Goal: Transaction & Acquisition: Purchase product/service

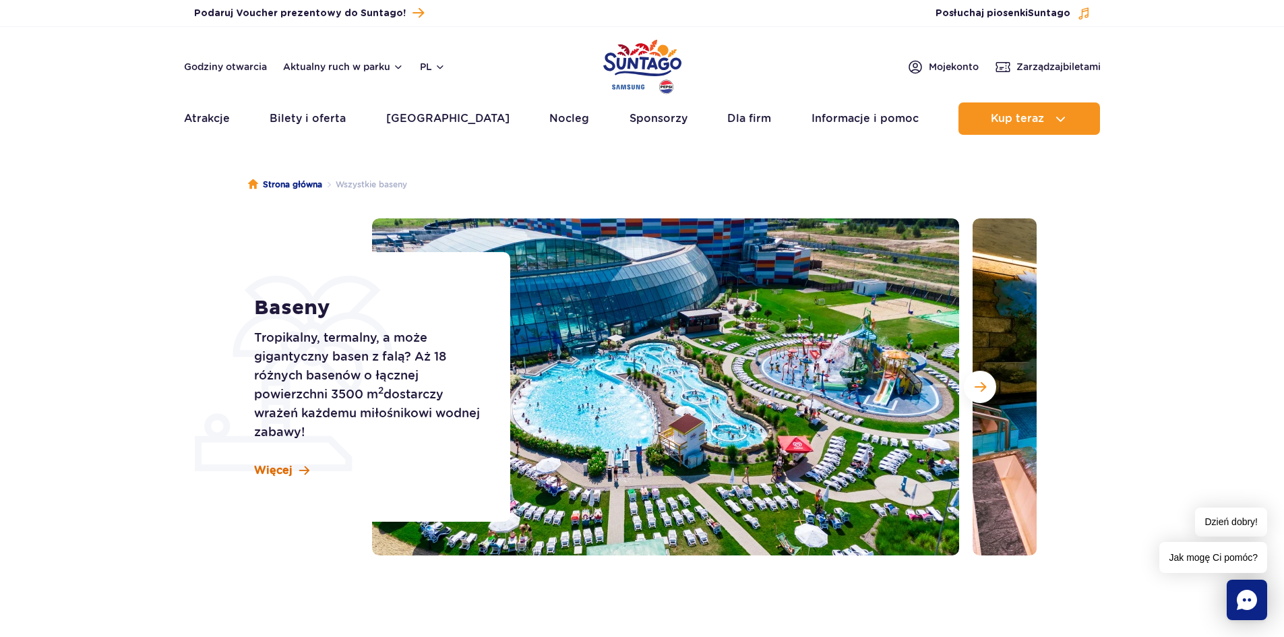
click at [263, 475] on span "Więcej" at bounding box center [273, 470] width 38 height 15
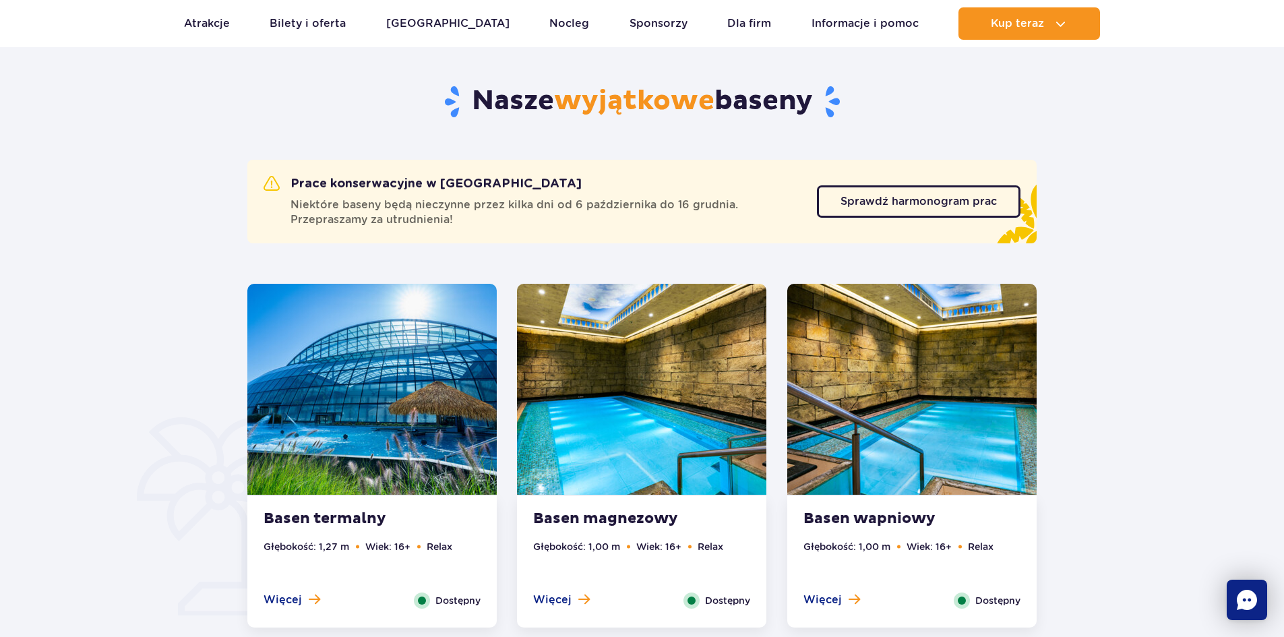
scroll to position [680, 0]
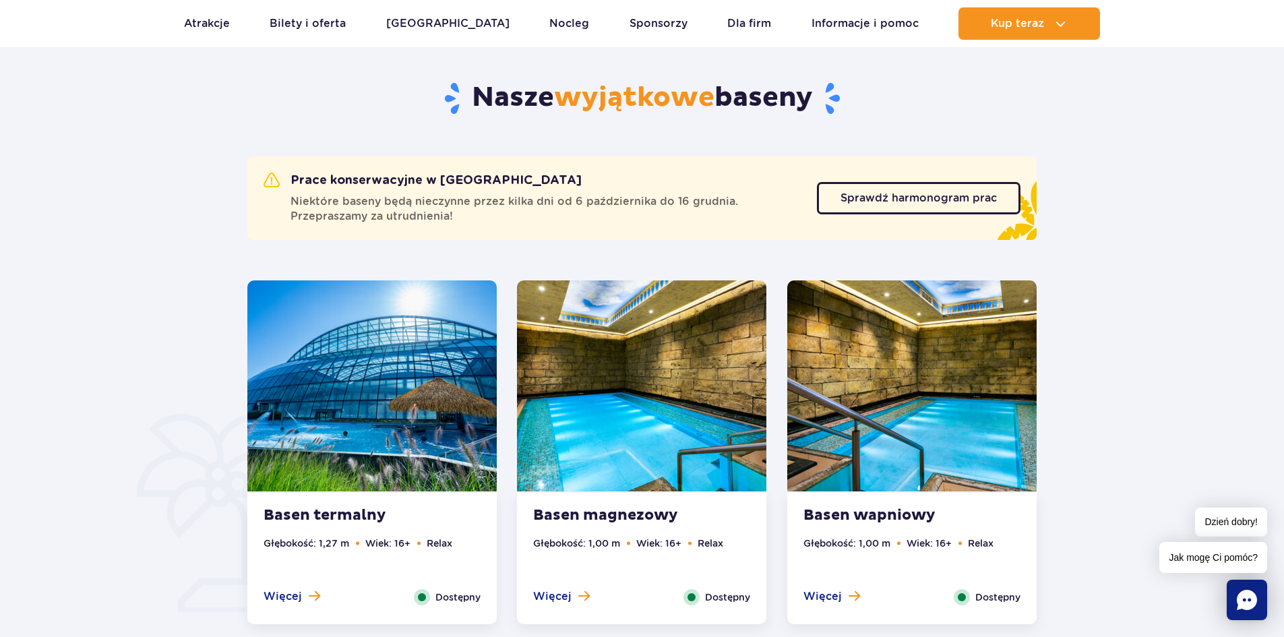
click at [328, 517] on strong "Basen termalny" at bounding box center [345, 515] width 163 height 19
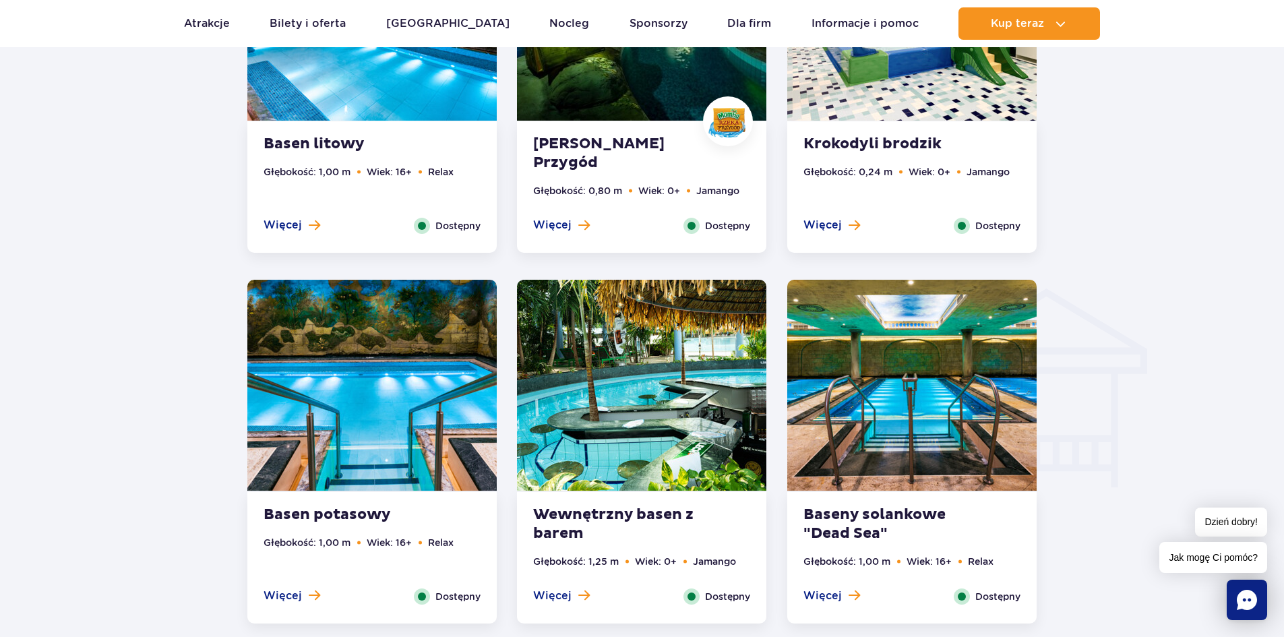
scroll to position [0, 0]
click at [632, 511] on strong "Wewnętrzny basen z barem" at bounding box center [614, 525] width 163 height 38
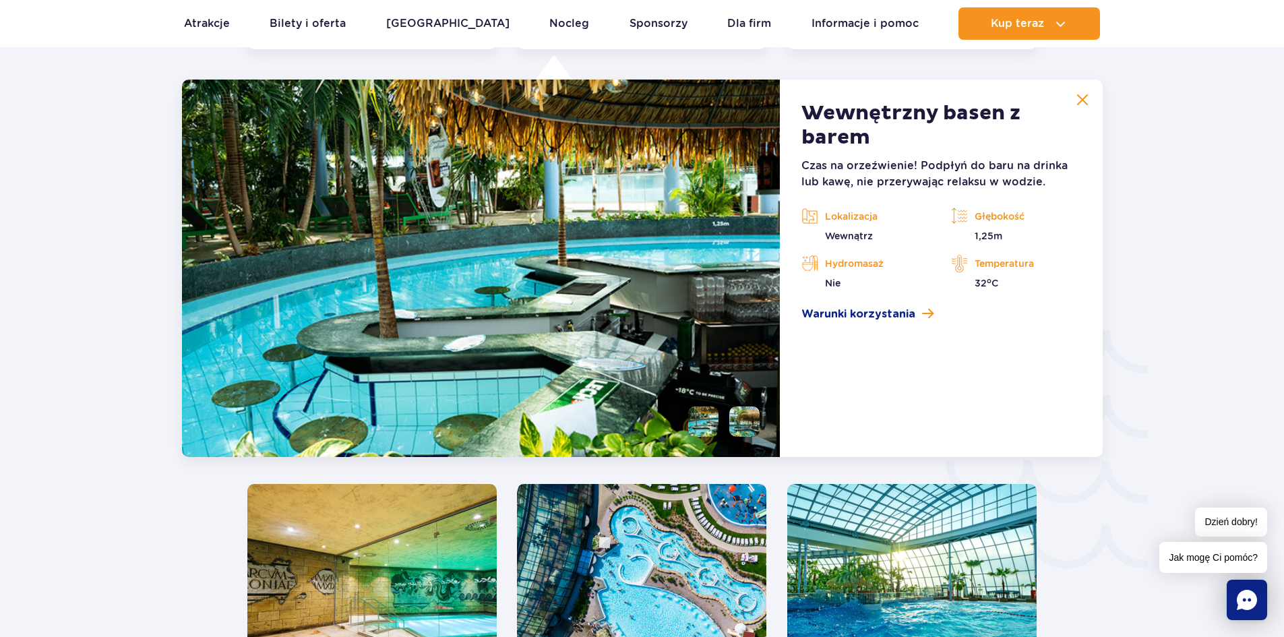
scroll to position [1994, 0]
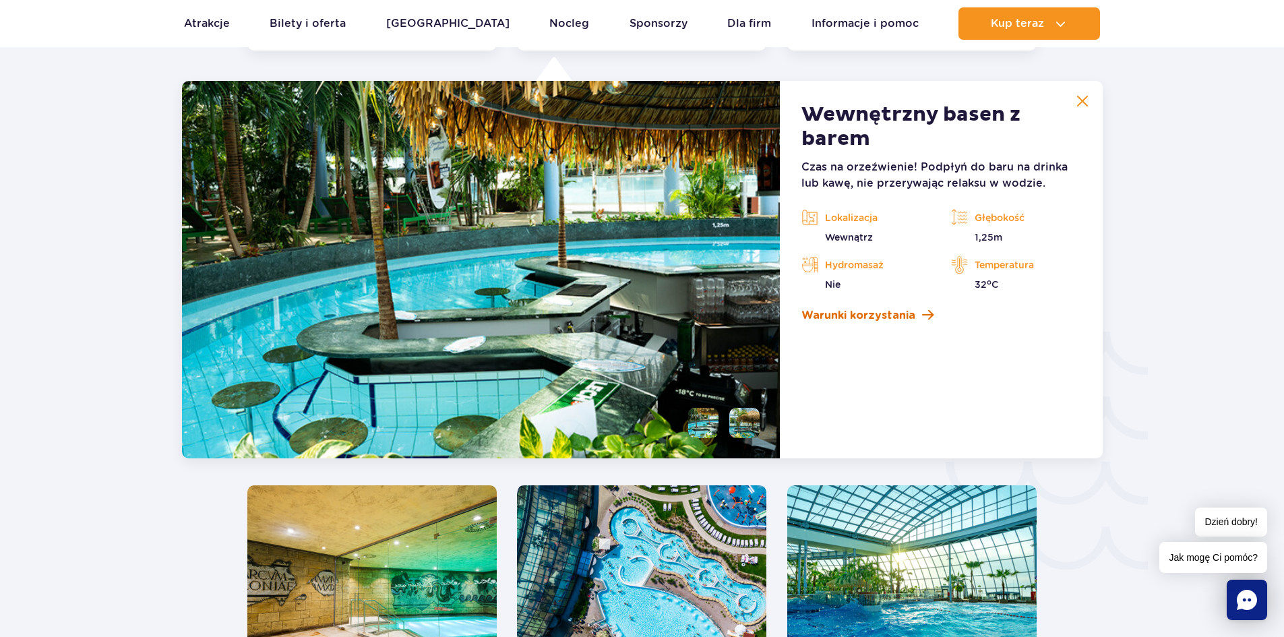
click at [893, 318] on span "Warunki korzystania" at bounding box center [859, 315] width 114 height 16
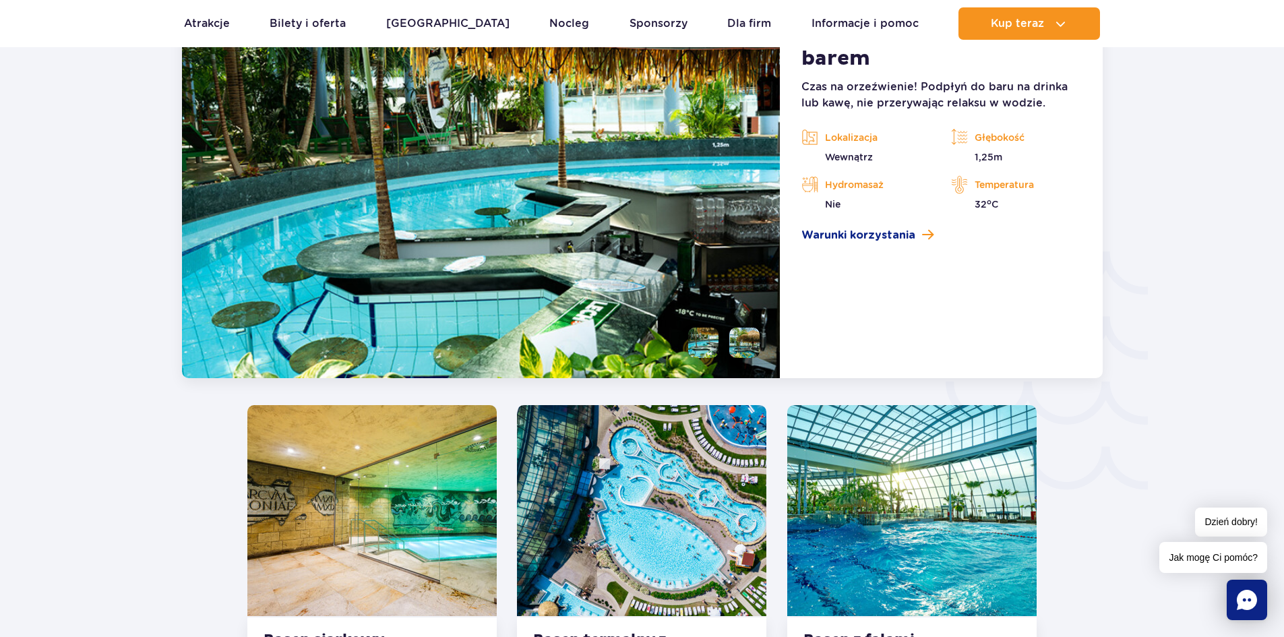
scroll to position [2197, 0]
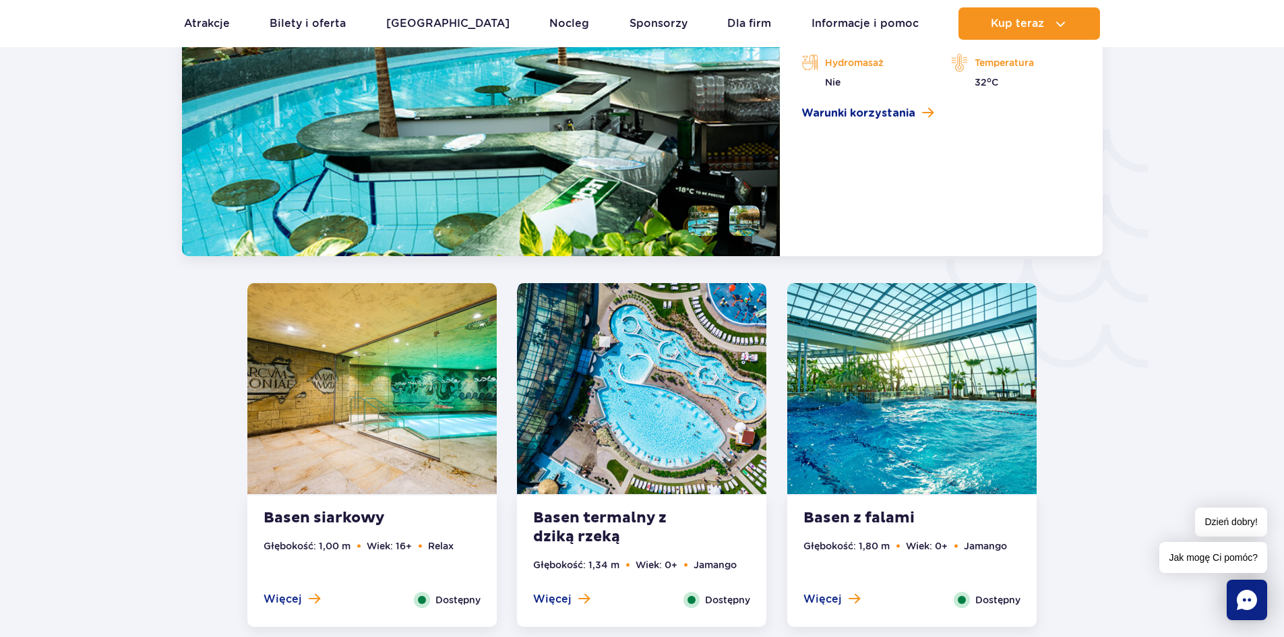
click at [612, 535] on strong "Basen termalny z dziką rzeką" at bounding box center [614, 528] width 163 height 38
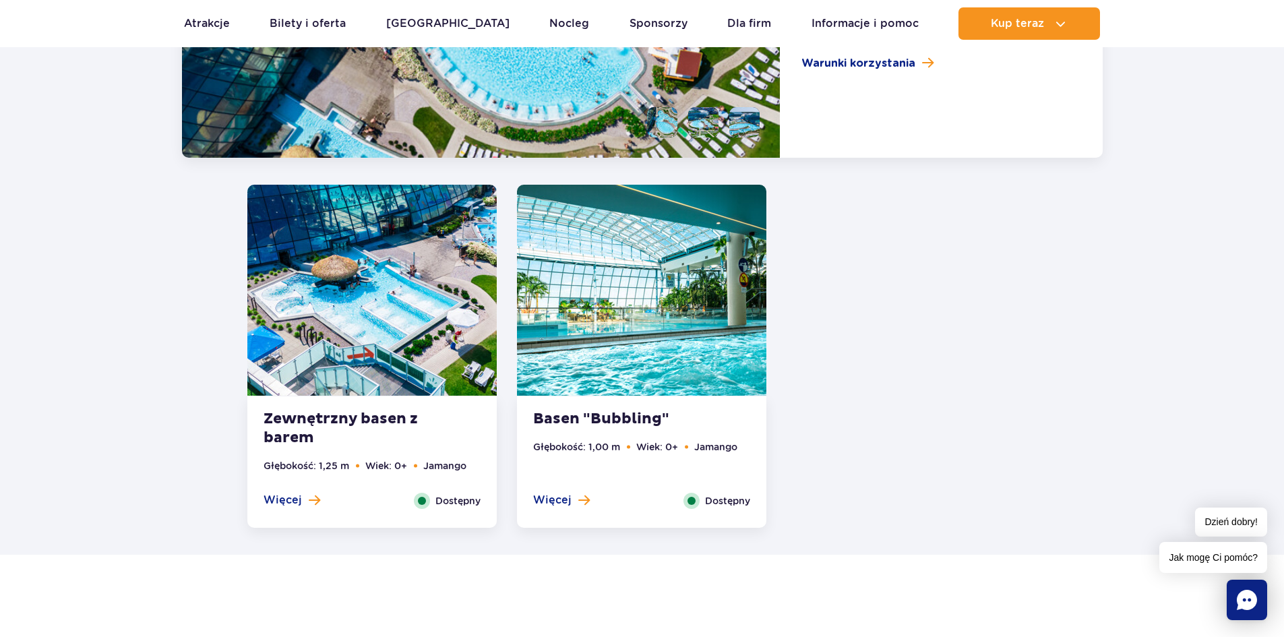
scroll to position [2500, 0]
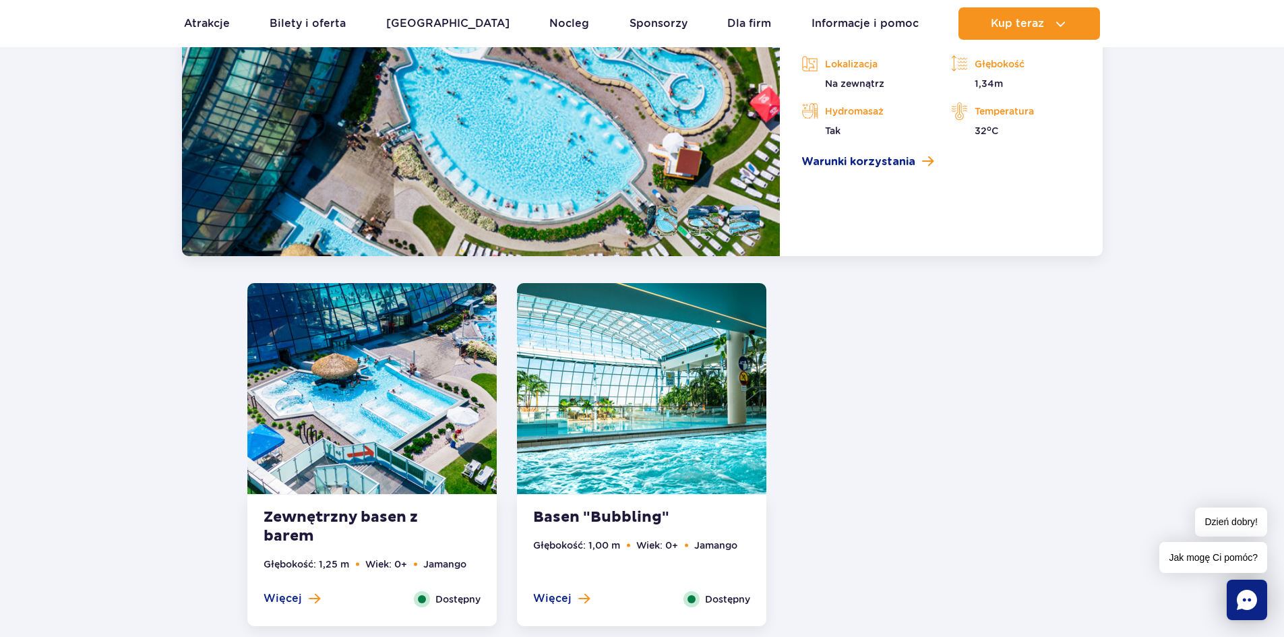
click at [634, 512] on strong "Basen "Bubbling"" at bounding box center [614, 517] width 163 height 19
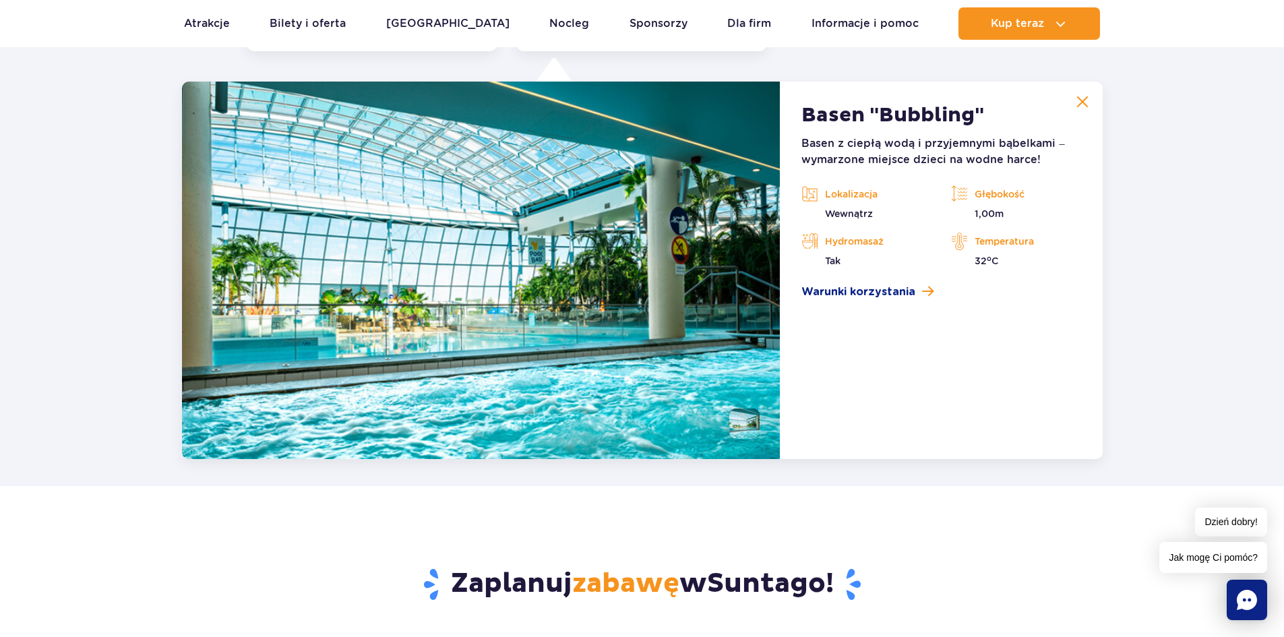
scroll to position [2735, 0]
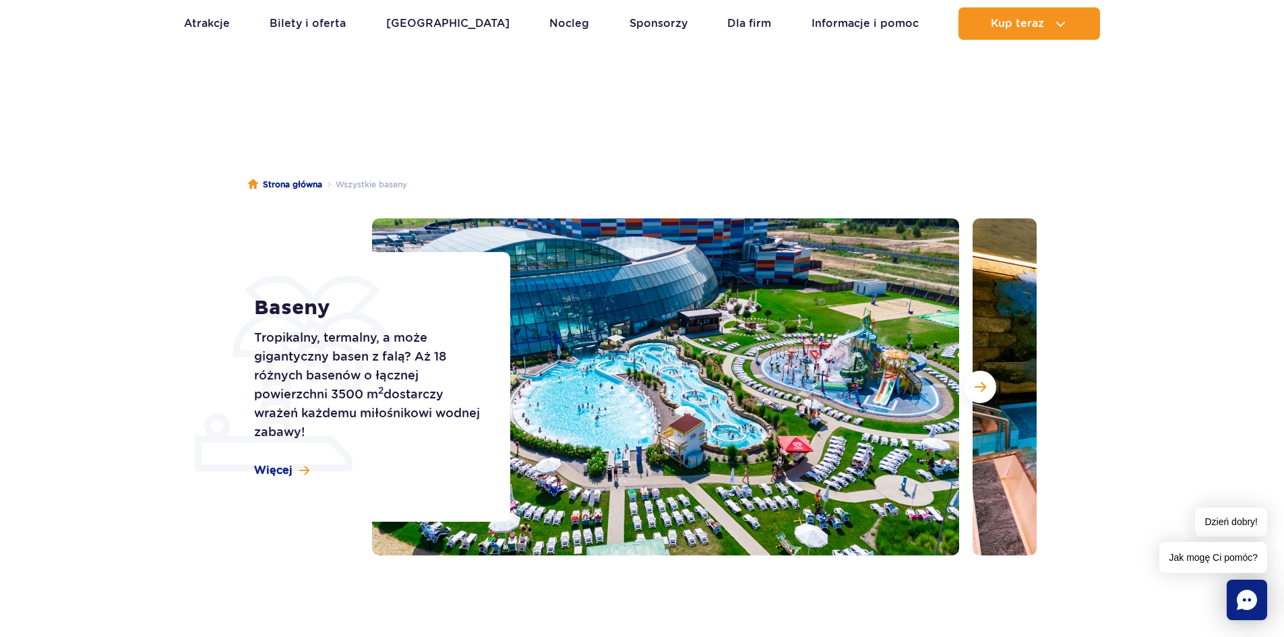
scroll to position [67, 0]
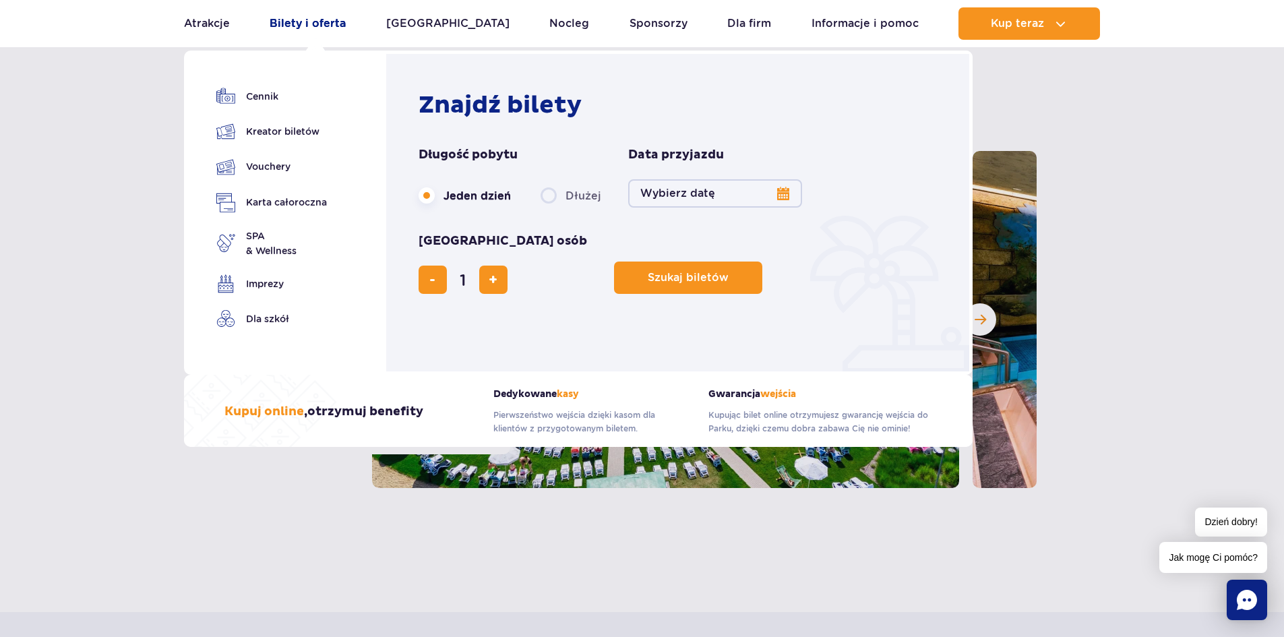
click at [330, 23] on link "Bilety i oferta" at bounding box center [308, 23] width 76 height 32
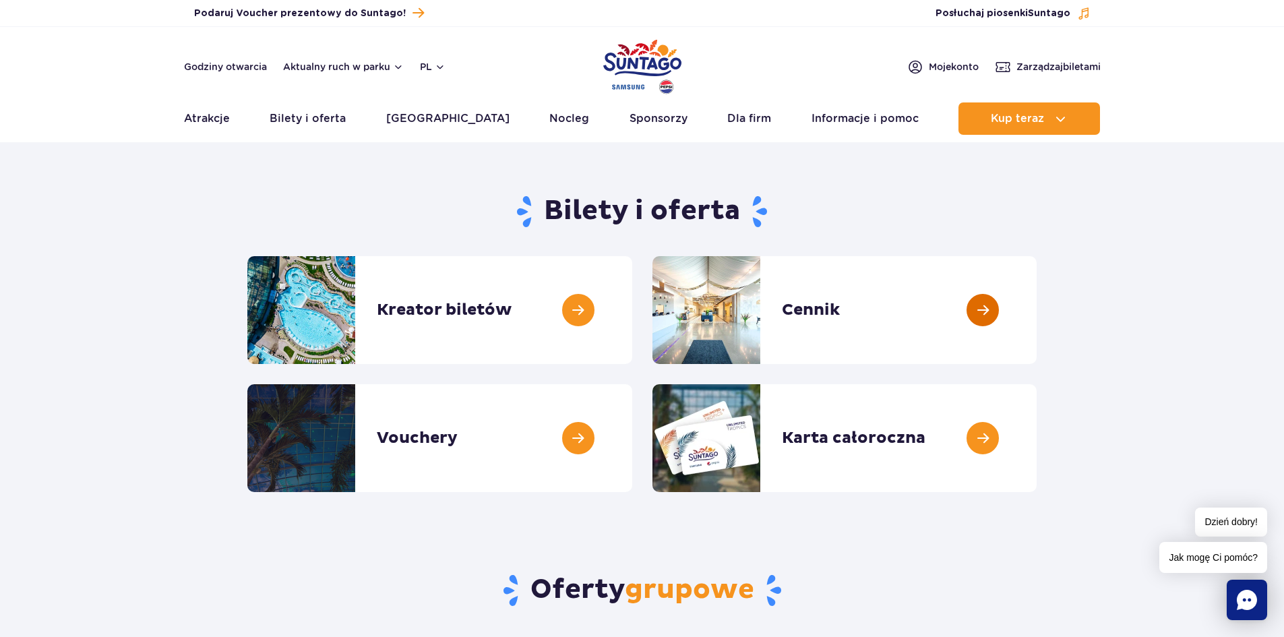
click at [1037, 306] on link at bounding box center [1037, 310] width 0 height 108
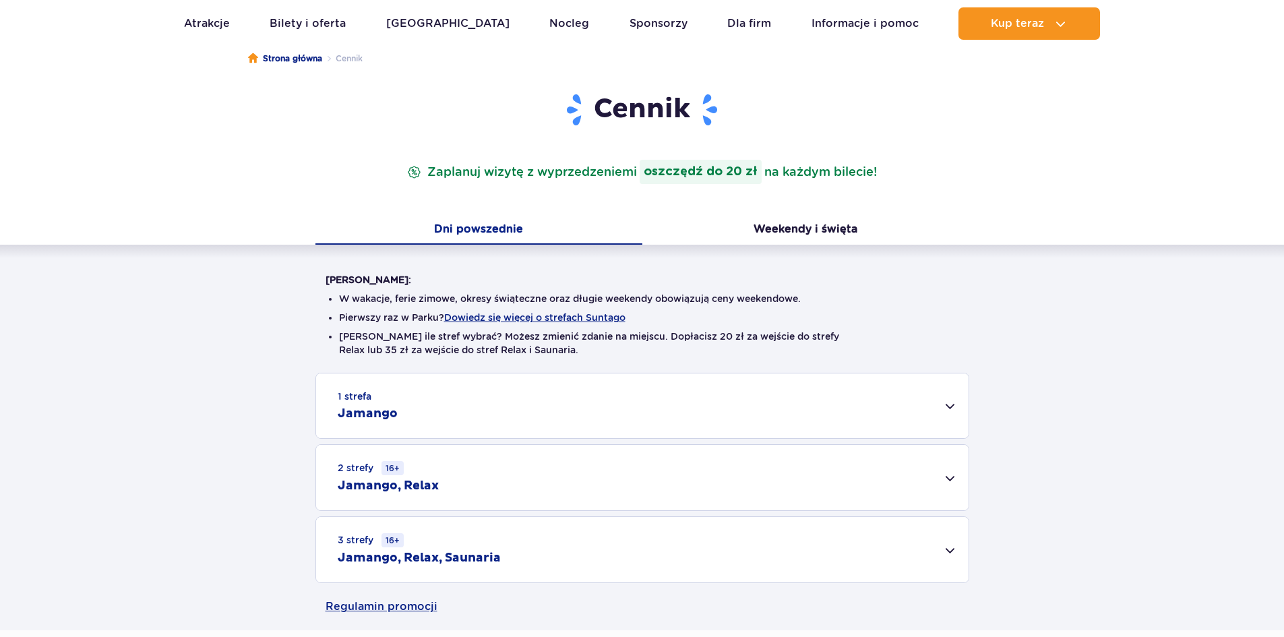
scroll to position [135, 0]
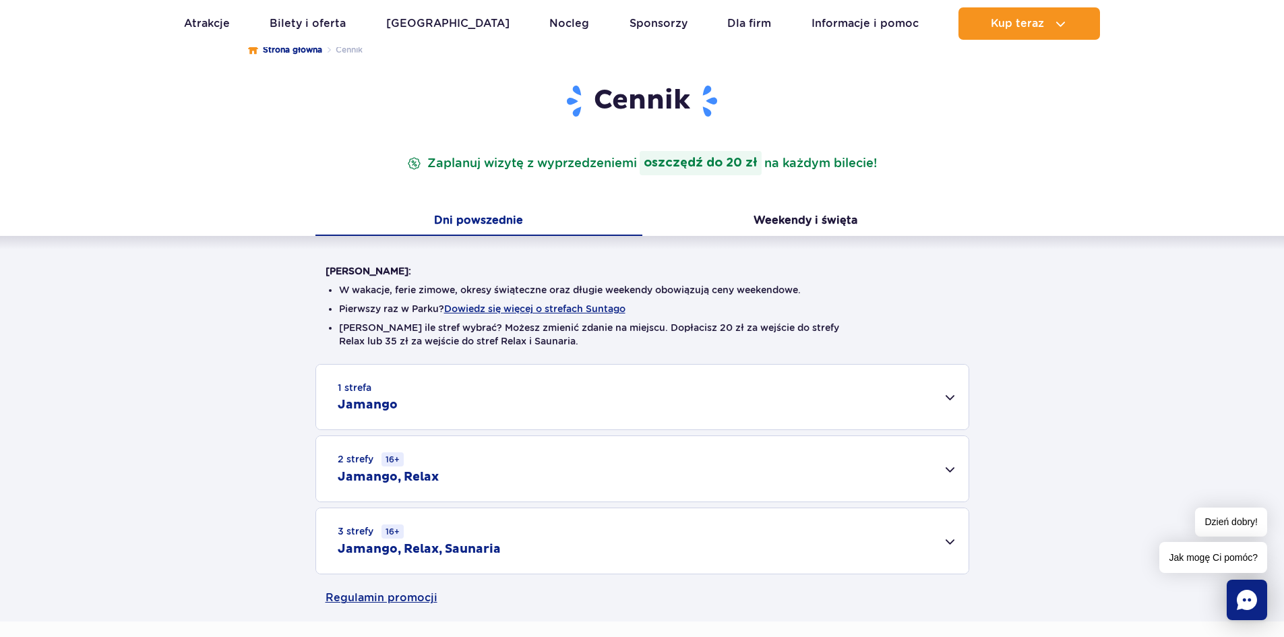
click at [947, 471] on div "2 strefy 16+ Jamango, Relax" at bounding box center [642, 468] width 653 height 65
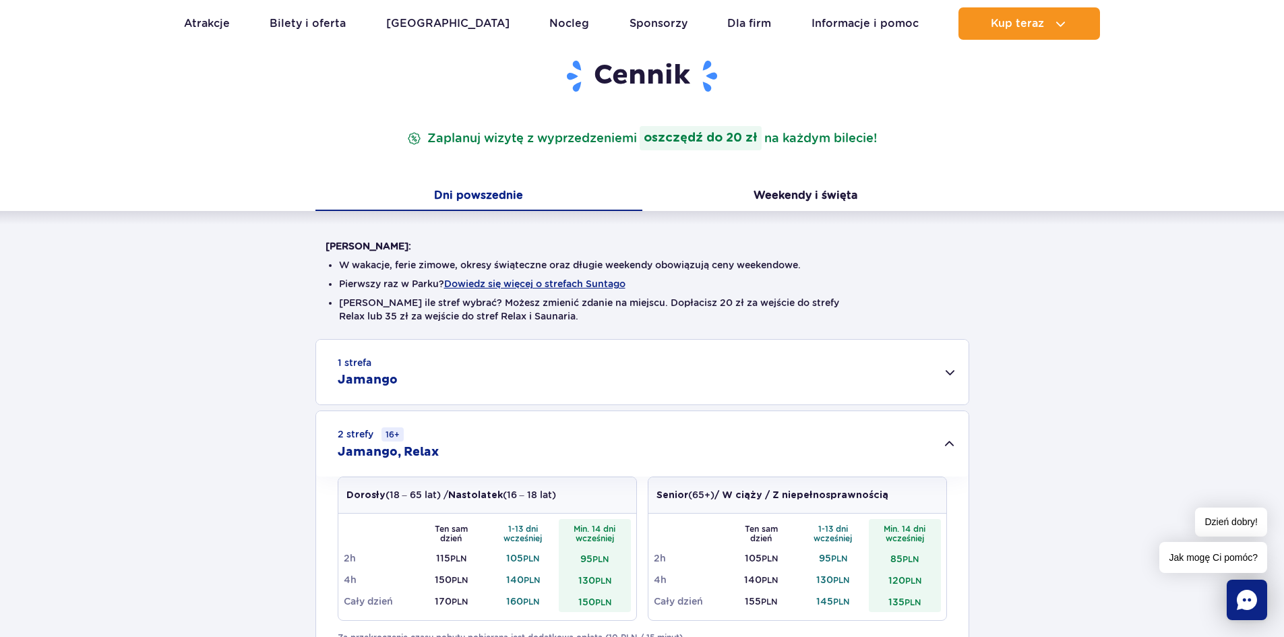
scroll to position [202, 0]
